Goal: Find specific page/section: Find specific page/section

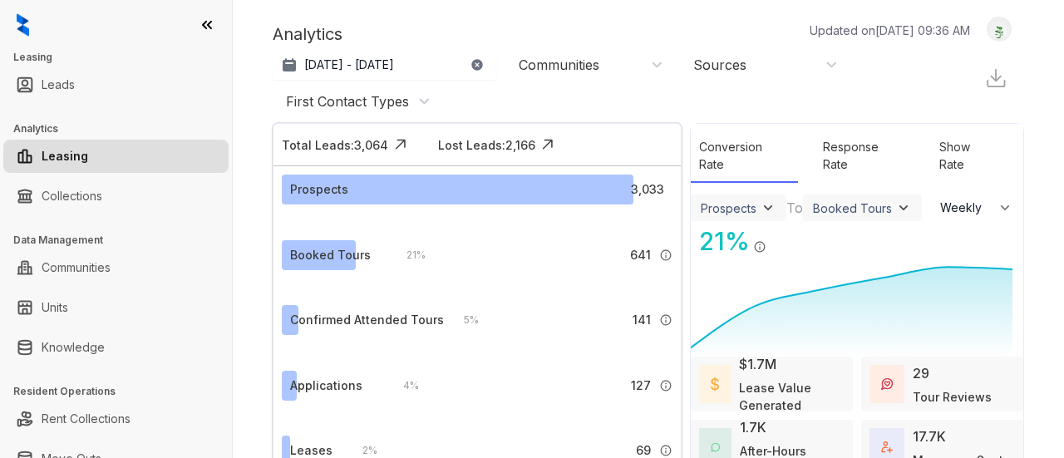
select select "******"
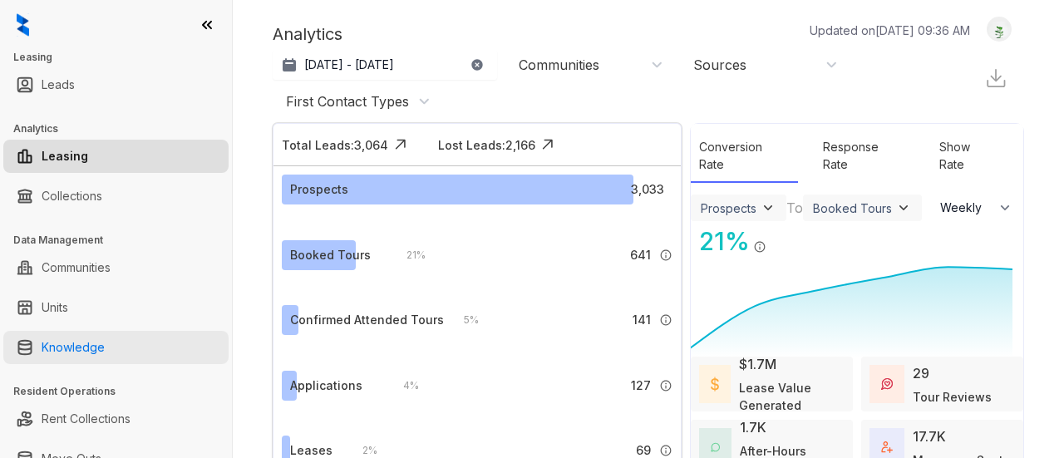
click at [105, 340] on link "Knowledge" at bounding box center [73, 347] width 63 height 33
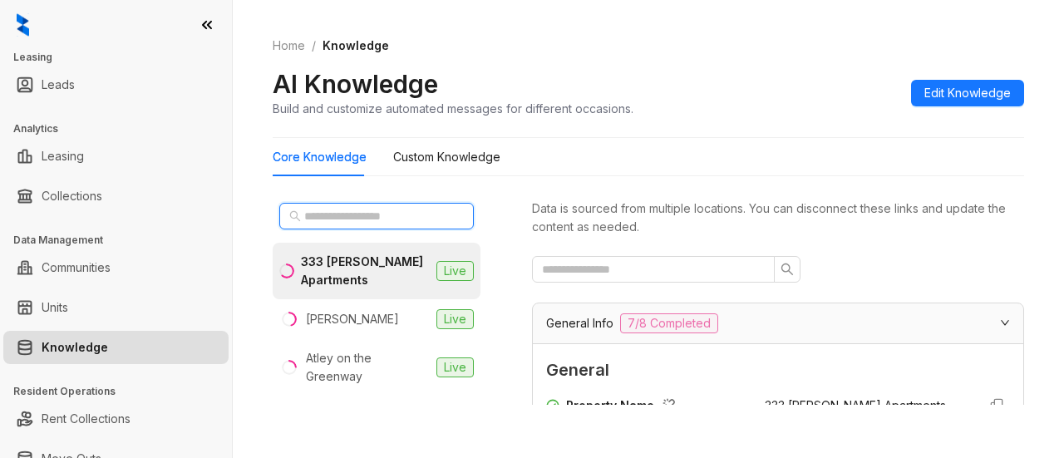
click at [332, 216] on input "text" at bounding box center [377, 216] width 146 height 18
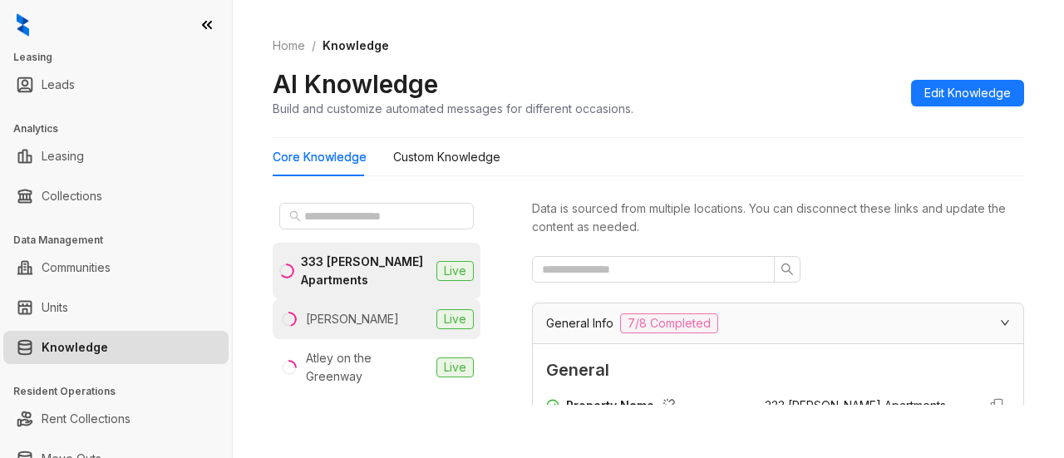
click at [371, 320] on div "[PERSON_NAME]" at bounding box center [352, 319] width 93 height 18
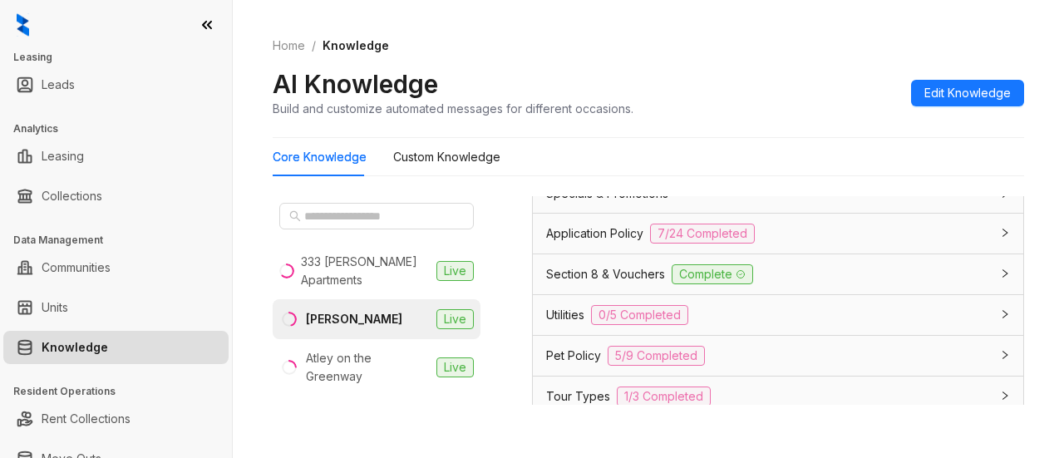
scroll to position [1179, 0]
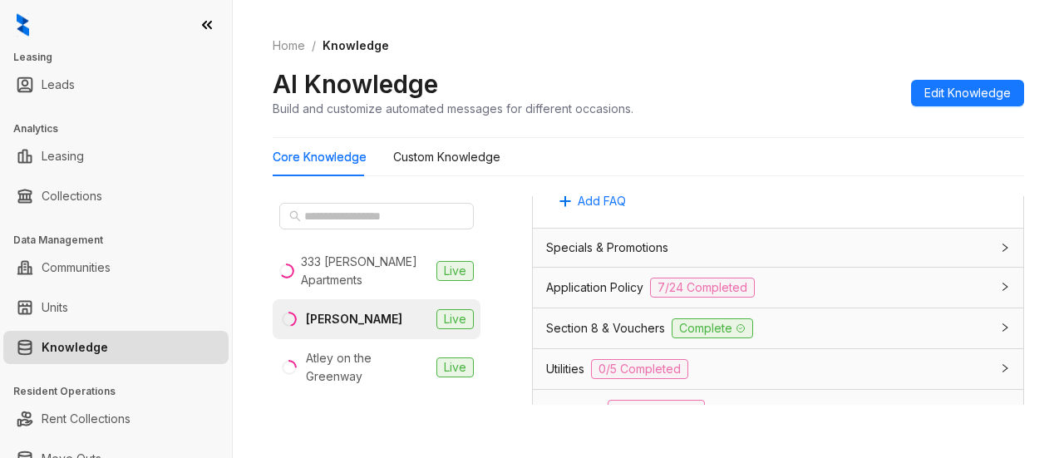
click at [677, 238] on div "Specials & Promotions" at bounding box center [768, 247] width 444 height 18
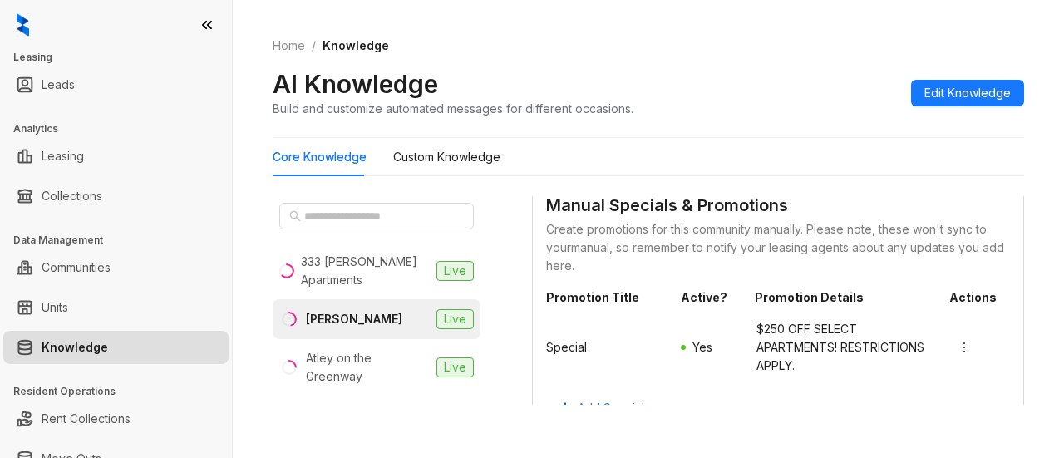
scroll to position [1392, 0]
click at [957, 340] on icon "more" at bounding box center [963, 346] width 13 height 13
click at [946, 385] on span "Deactivate" at bounding box center [960, 385] width 59 height 18
click at [397, 209] on input "text" at bounding box center [377, 216] width 146 height 18
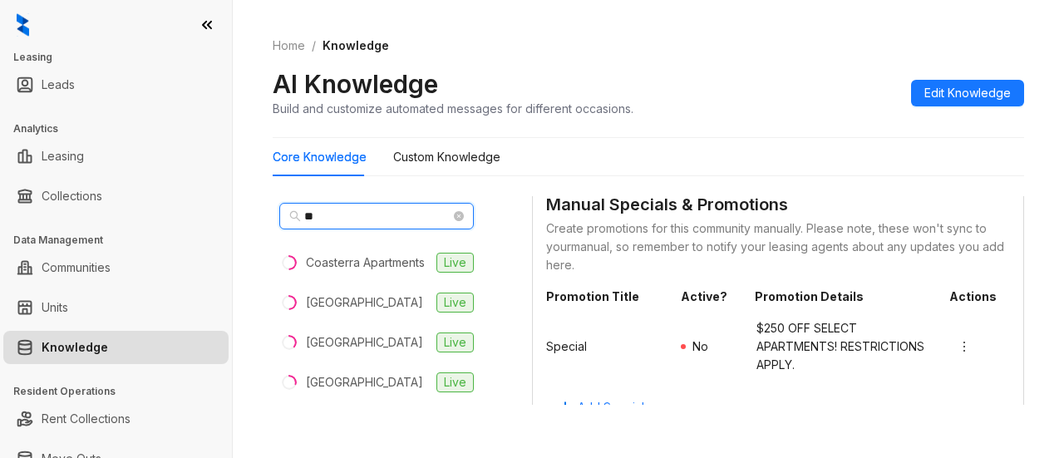
type input "*"
